Goal: Task Accomplishment & Management: Manage account settings

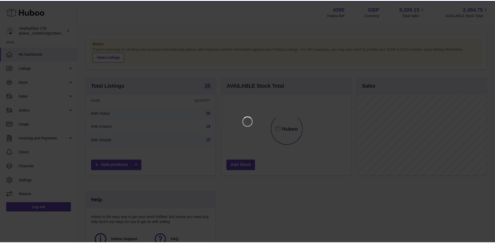
scroll to position [81, 131]
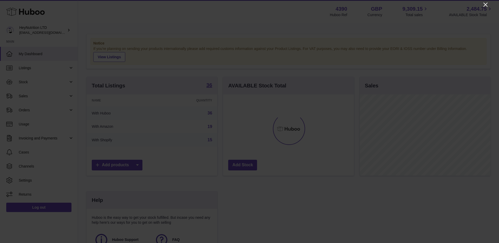
click at [487, 5] on icon "Close" at bounding box center [486, 5] width 6 height 6
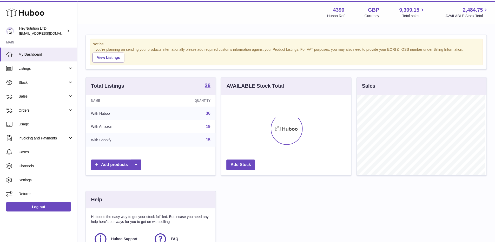
scroll to position [259948, 259899]
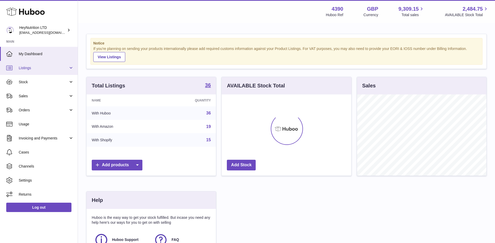
click at [70, 69] on link "Listings" at bounding box center [39, 68] width 78 height 14
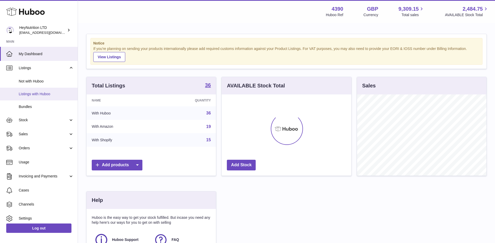
click at [39, 96] on span "Listings with Huboo" at bounding box center [46, 94] width 55 height 5
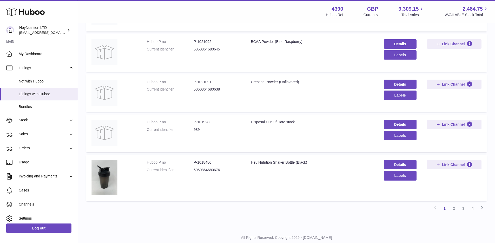
scroll to position [300, 0]
click at [455, 208] on link "2" at bounding box center [454, 207] width 9 height 9
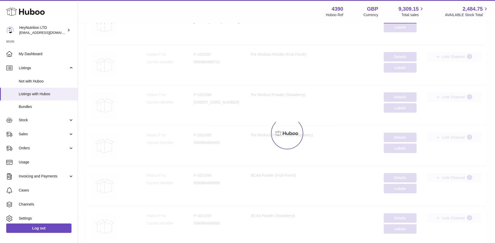
scroll to position [23, 0]
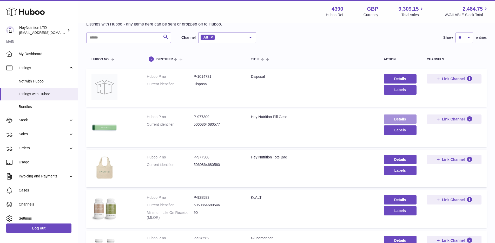
click at [405, 118] on link "Details" at bounding box center [400, 118] width 33 height 9
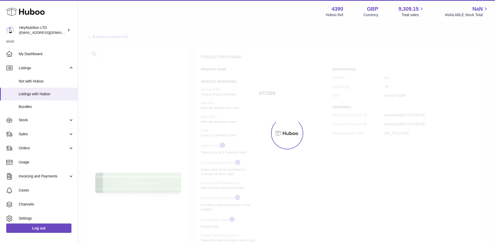
select select
select select "****"
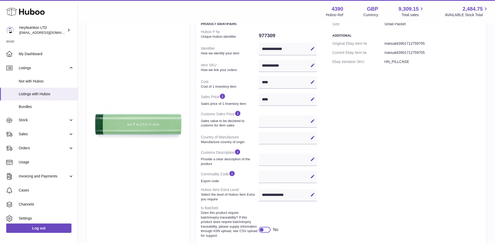
scroll to position [55, 0]
